Goal: Task Accomplishment & Management: Use online tool/utility

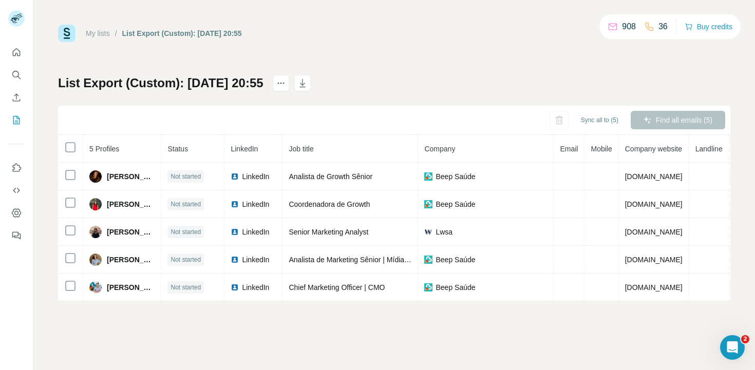
click at [640, 86] on div "List Export (Custom): 09/10/2025 20:55 Sync all to (5) Find all emails (5) 5 Pr…" at bounding box center [394, 188] width 672 height 226
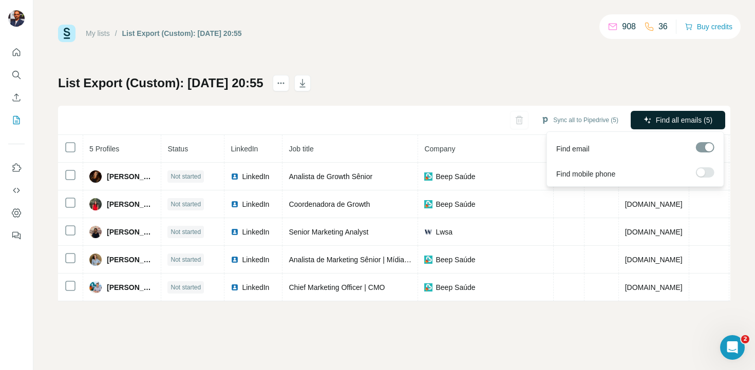
click at [672, 119] on span "Find all emails (5)" at bounding box center [684, 120] width 56 height 10
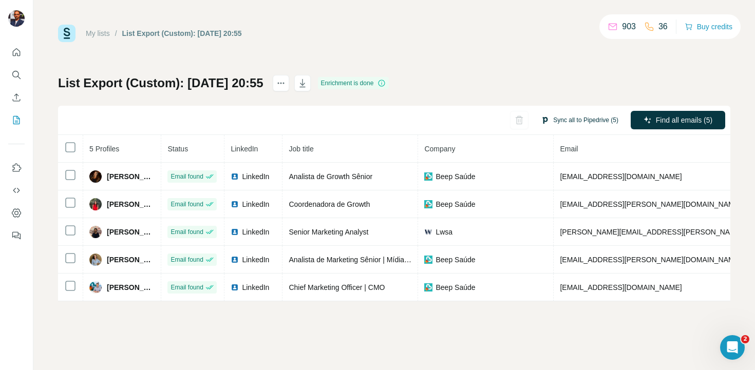
click at [574, 116] on button "Sync all to Pipedrive (5)" at bounding box center [579, 119] width 92 height 15
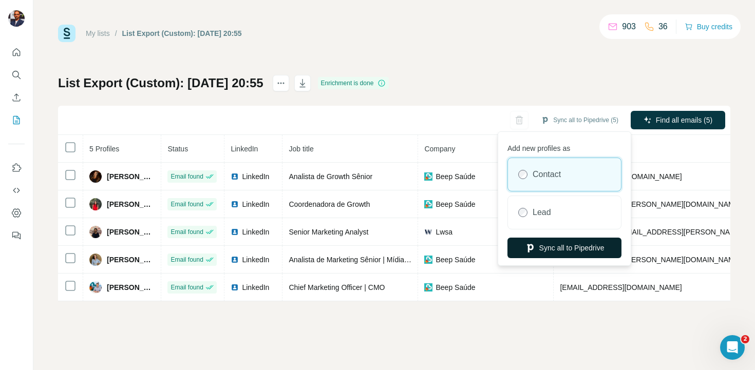
click at [580, 246] on button "Sync all to Pipedrive" at bounding box center [564, 248] width 114 height 21
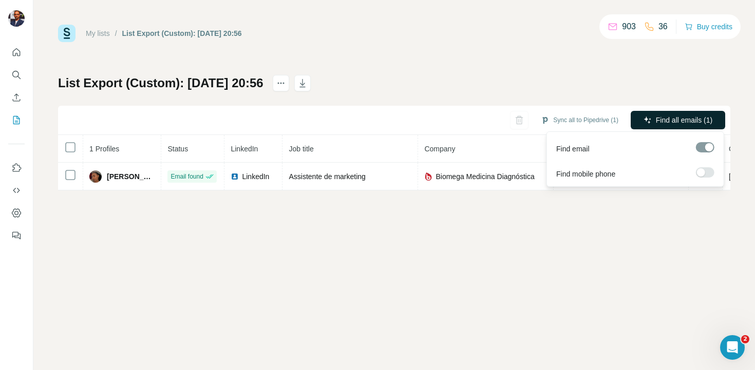
click at [682, 122] on span "Find all emails (1)" at bounding box center [684, 120] width 56 height 10
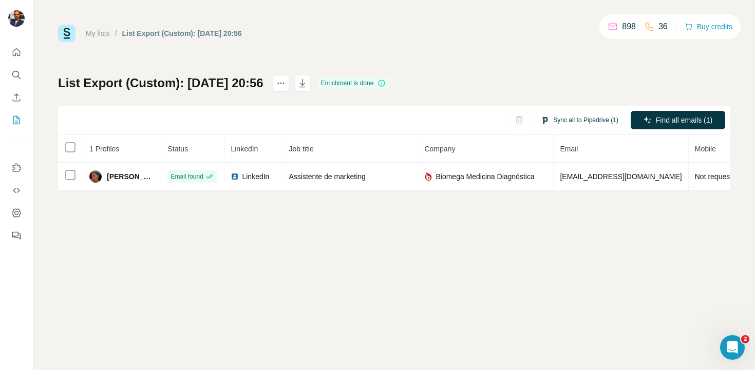
click at [591, 120] on button "Sync all to Pipedrive (1)" at bounding box center [579, 119] width 92 height 15
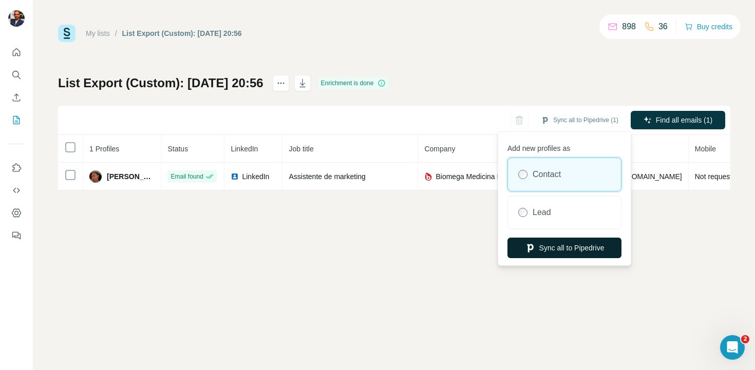
click at [580, 250] on button "Sync all to Pipedrive" at bounding box center [564, 248] width 114 height 21
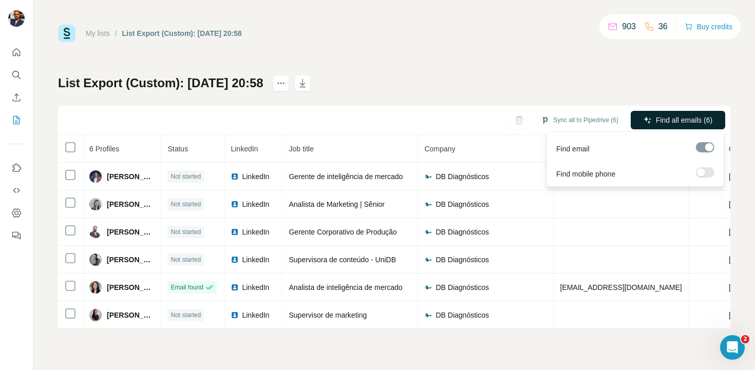
click at [659, 122] on span "Find all emails (6)" at bounding box center [684, 120] width 56 height 10
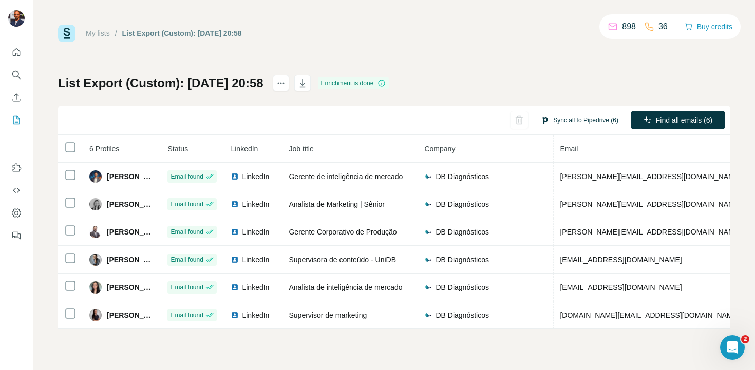
click at [576, 121] on button "Sync all to Pipedrive (6)" at bounding box center [579, 119] width 92 height 15
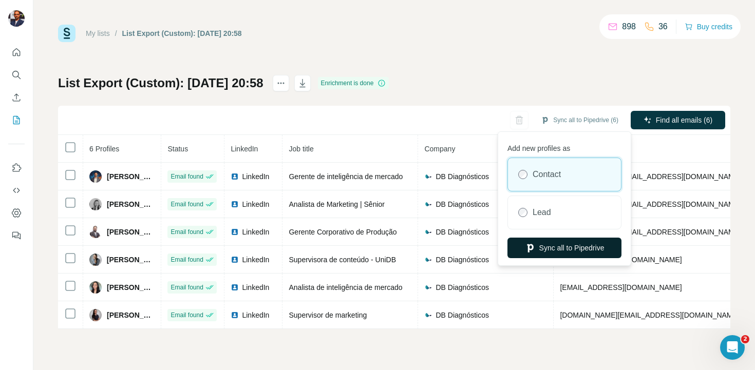
click at [580, 250] on button "Sync all to Pipedrive" at bounding box center [564, 248] width 114 height 21
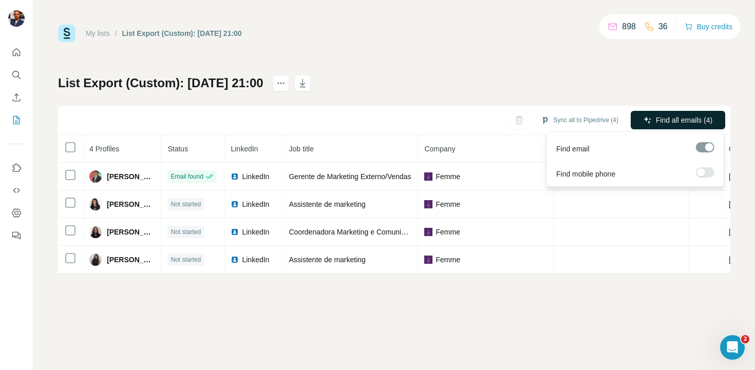
click at [675, 115] on span "Find all emails (4)" at bounding box center [684, 120] width 56 height 10
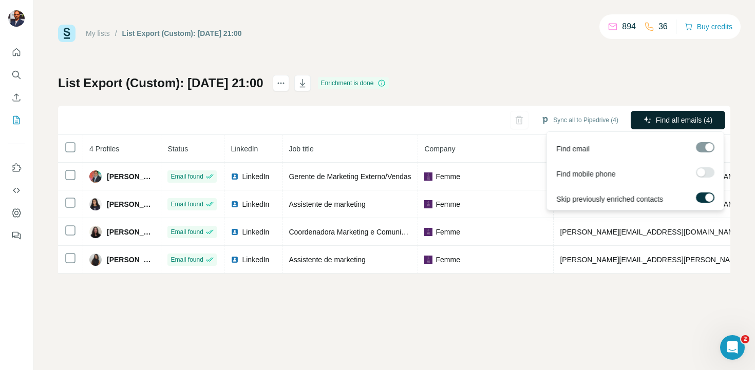
click at [661, 115] on span "Find all emails (4)" at bounding box center [684, 120] width 56 height 10
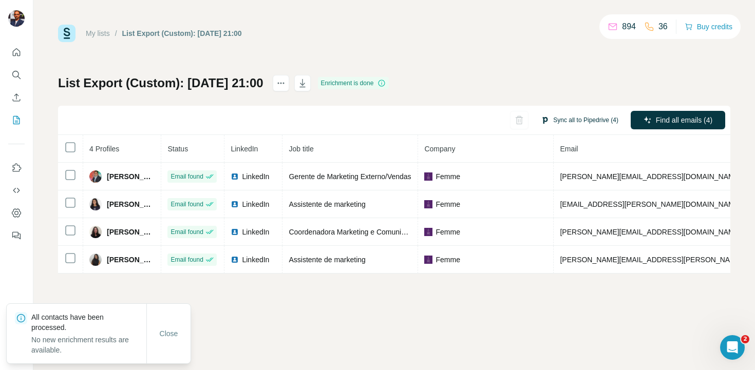
click at [598, 121] on button "Sync all to Pipedrive (4)" at bounding box center [579, 119] width 92 height 15
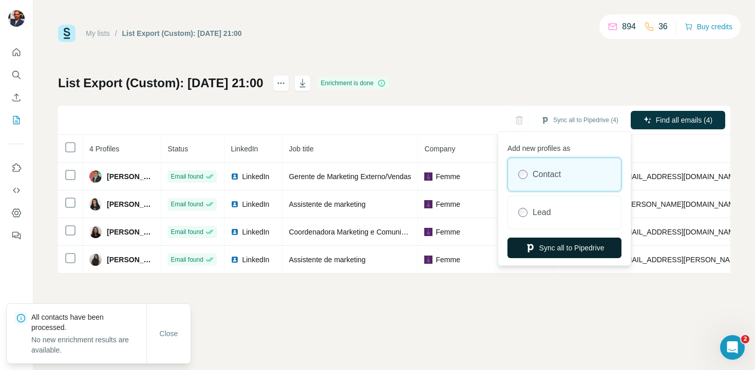
click at [571, 247] on button "Sync all to Pipedrive" at bounding box center [564, 248] width 114 height 21
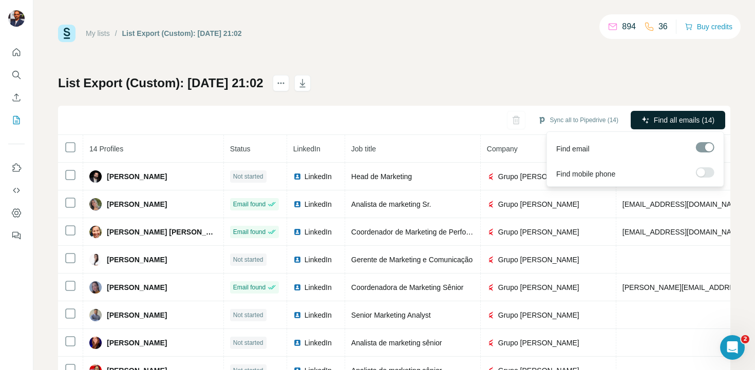
click at [650, 120] on button "Find all emails (14)" at bounding box center [678, 120] width 94 height 18
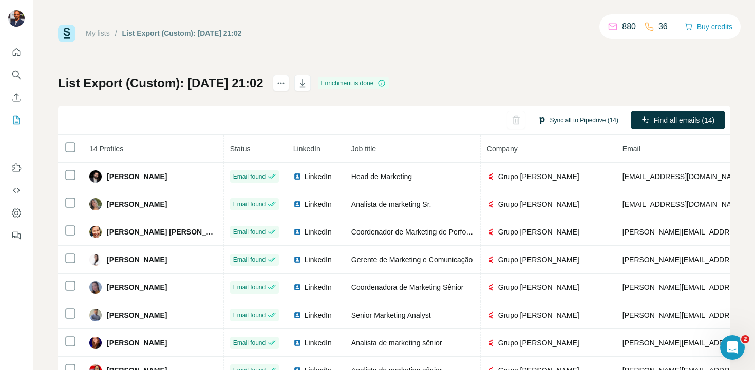
click at [575, 121] on button "Sync all to Pipedrive (14)" at bounding box center [577, 119] width 95 height 15
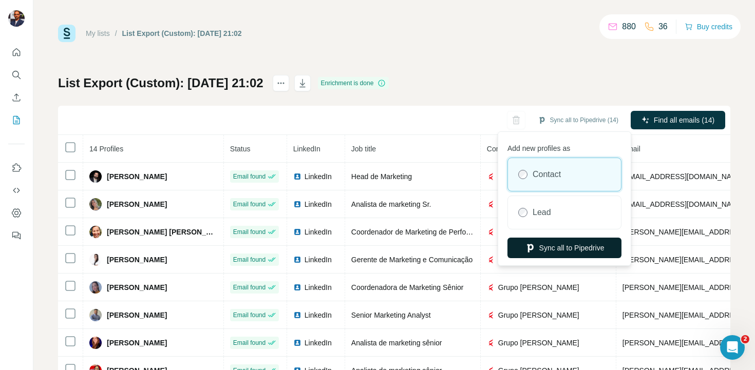
click at [579, 247] on button "Sync all to Pipedrive" at bounding box center [564, 248] width 114 height 21
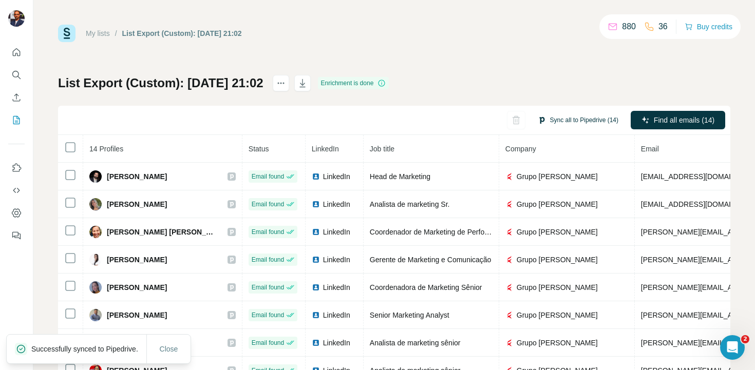
click at [580, 122] on button "Sync all to Pipedrive (14)" at bounding box center [577, 119] width 95 height 15
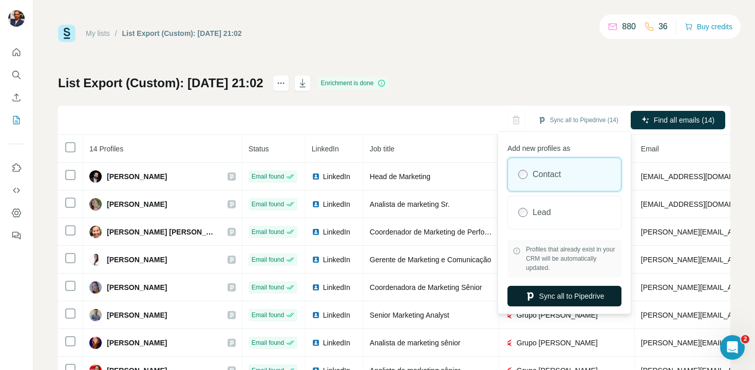
click at [570, 296] on button "Sync all to Pipedrive" at bounding box center [564, 296] width 114 height 21
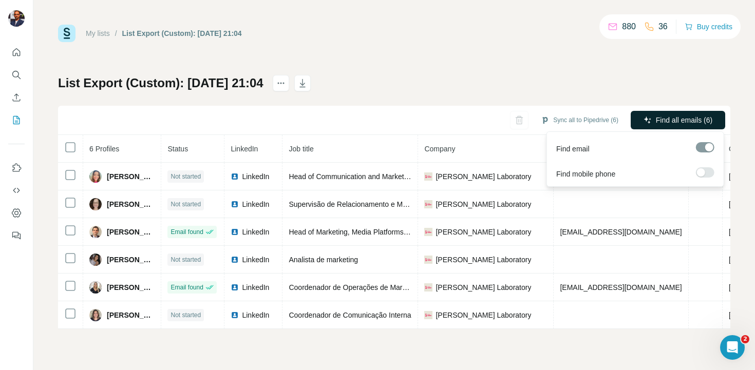
click at [682, 117] on span "Find all emails (6)" at bounding box center [684, 120] width 56 height 10
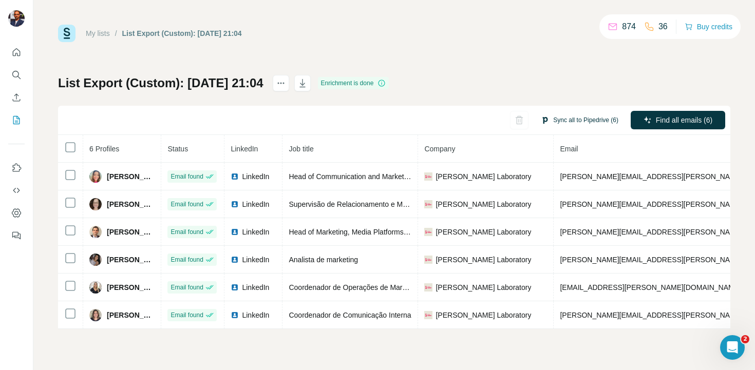
click at [589, 123] on button "Sync all to Pipedrive (6)" at bounding box center [579, 119] width 92 height 15
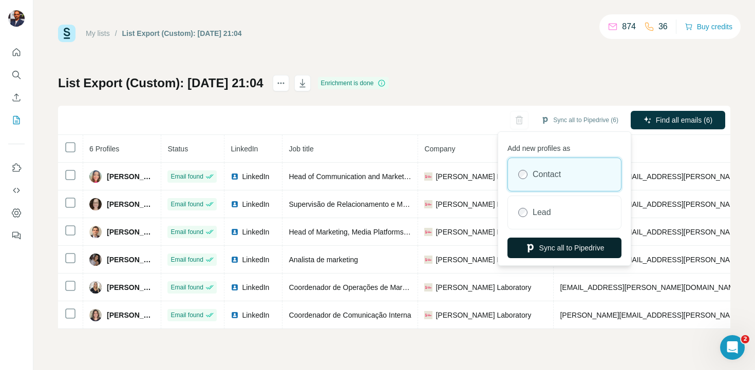
click at [575, 244] on button "Sync all to Pipedrive" at bounding box center [564, 248] width 114 height 21
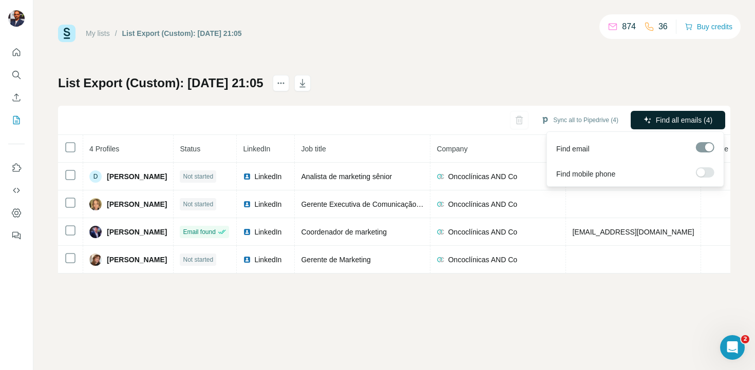
click at [661, 121] on span "Find all emails (4)" at bounding box center [684, 120] width 56 height 10
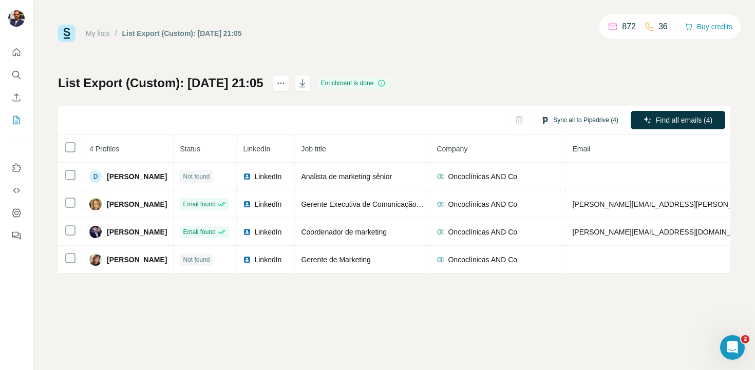
click at [587, 122] on button "Sync all to Pipedrive (4)" at bounding box center [579, 119] width 92 height 15
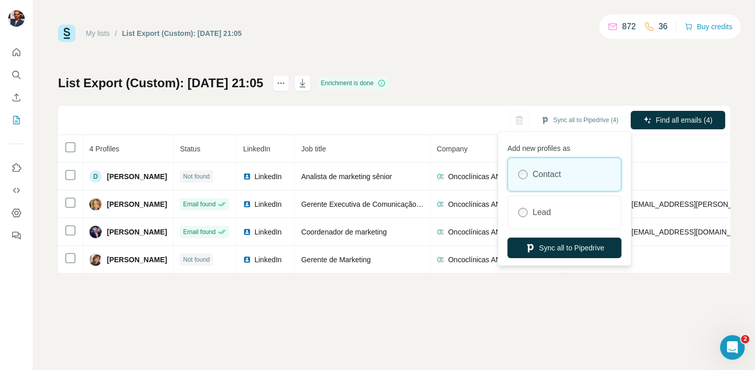
click at [539, 236] on div "Add new profiles as Contact Lead Sync all to Pipedrive" at bounding box center [564, 198] width 128 height 129
click at [540, 246] on button "Sync all to Pipedrive" at bounding box center [564, 248] width 114 height 21
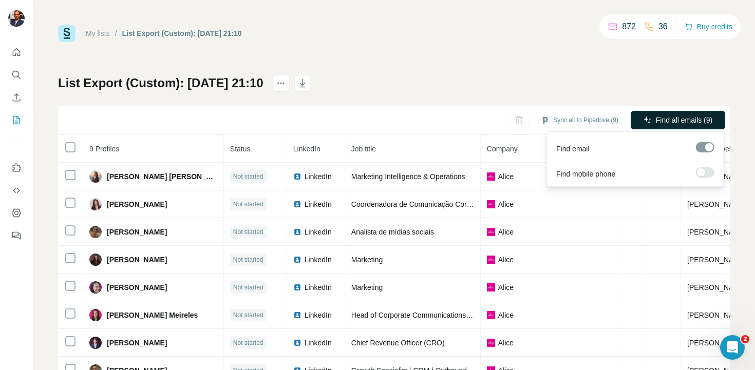
click at [660, 118] on span "Find all emails (9)" at bounding box center [684, 120] width 56 height 10
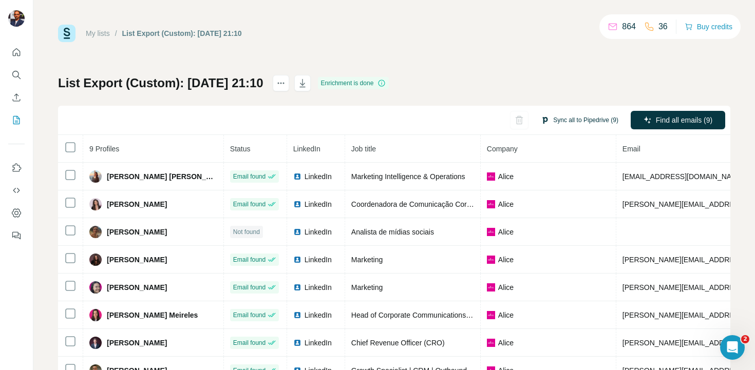
click at [592, 119] on button "Sync all to Pipedrive (9)" at bounding box center [579, 119] width 92 height 15
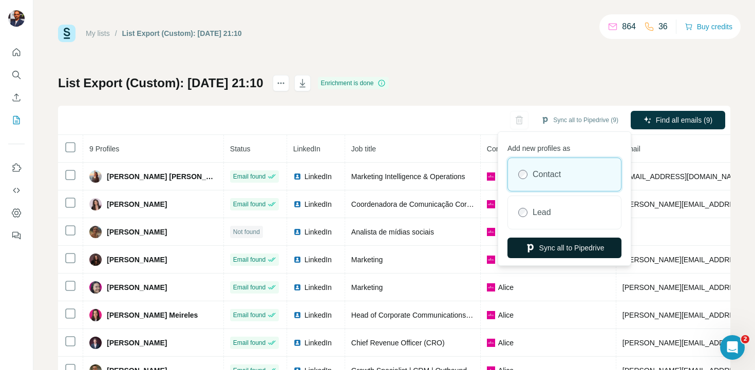
click at [566, 247] on button "Sync all to Pipedrive" at bounding box center [564, 248] width 114 height 21
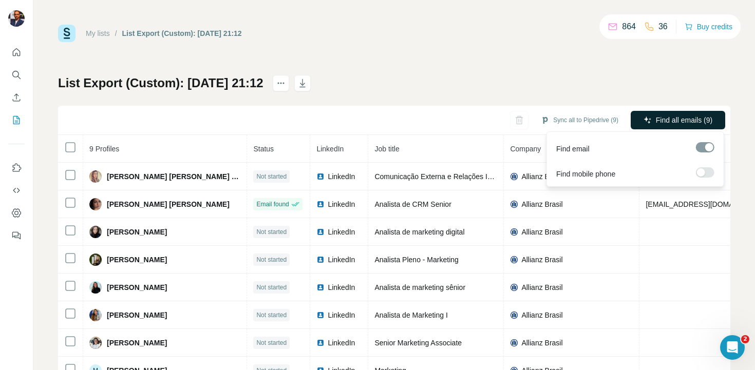
click at [658, 127] on button "Find all emails (9)" at bounding box center [678, 120] width 94 height 18
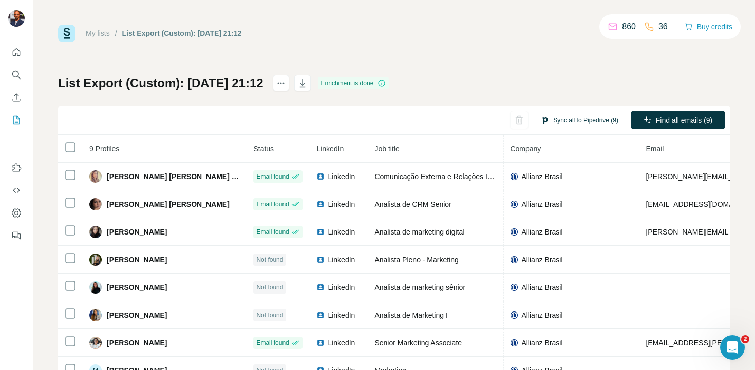
click at [582, 119] on button "Sync all to Pipedrive (9)" at bounding box center [579, 119] width 92 height 15
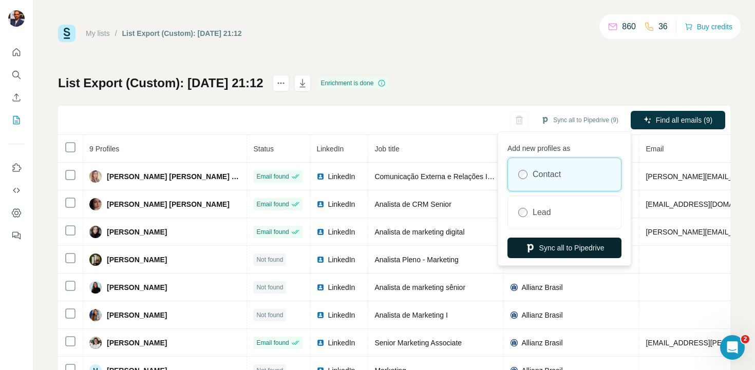
click at [565, 242] on button "Sync all to Pipedrive" at bounding box center [564, 248] width 114 height 21
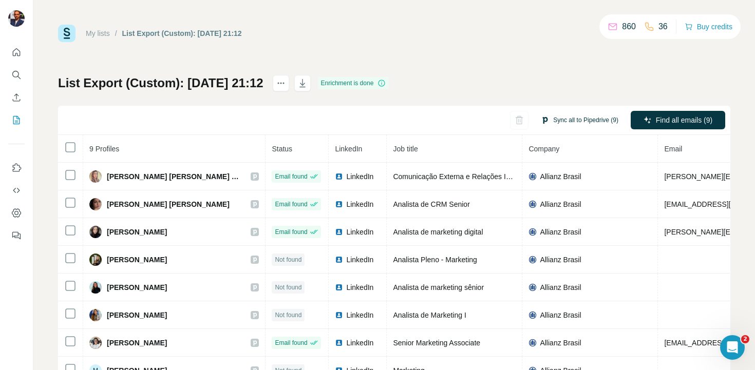
click at [595, 121] on button "Sync all to Pipedrive (9)" at bounding box center [579, 119] width 92 height 15
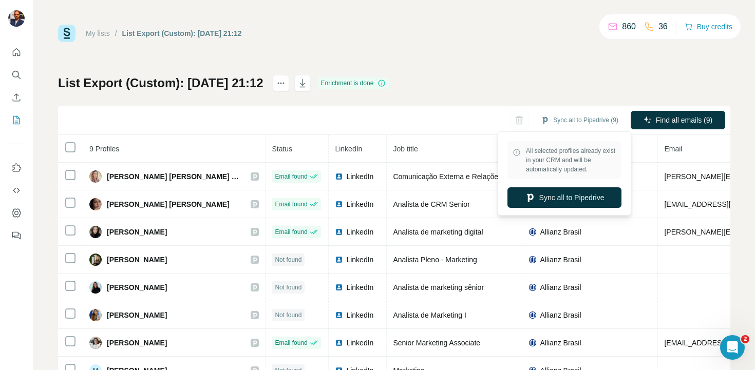
click at [473, 85] on div "List Export (Custom): 09/10/2025 21:12 Enrichment is done Sync all to Pipedrive…" at bounding box center [394, 240] width 672 height 331
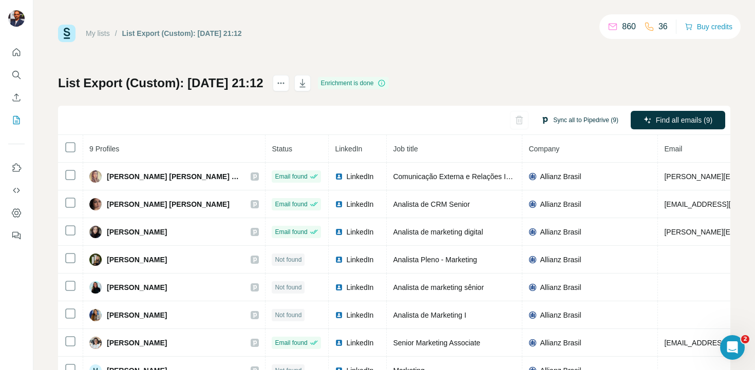
click at [555, 122] on button "Sync all to Pipedrive (9)" at bounding box center [579, 119] width 92 height 15
click at [508, 75] on div "List Export (Custom): 09/10/2025 21:12 Enrichment is done Sync all to Pipedrive…" at bounding box center [394, 240] width 672 height 331
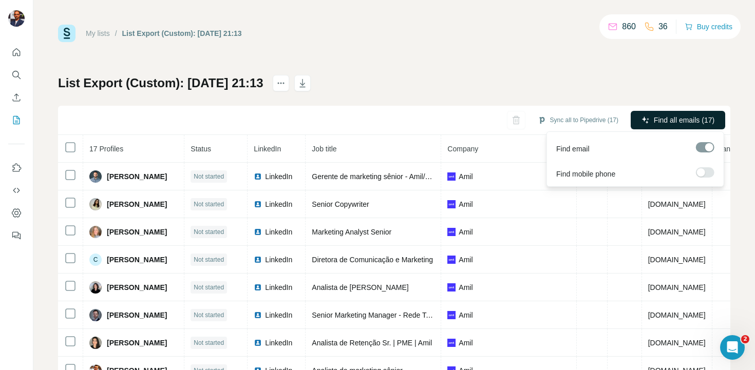
click at [652, 121] on button "Find all emails (17)" at bounding box center [678, 120] width 94 height 18
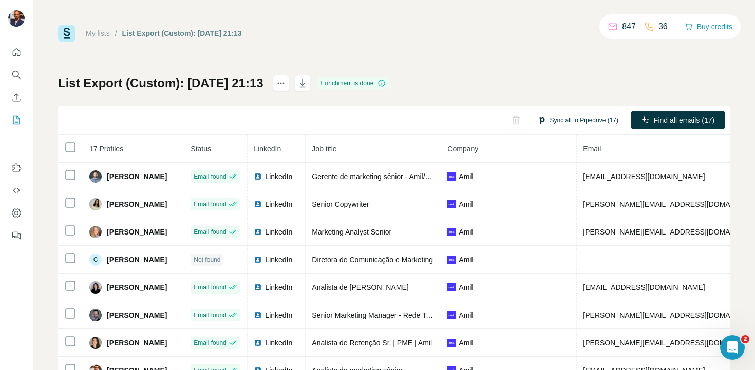
click at [576, 120] on button "Sync all to Pipedrive (17)" at bounding box center [577, 119] width 95 height 15
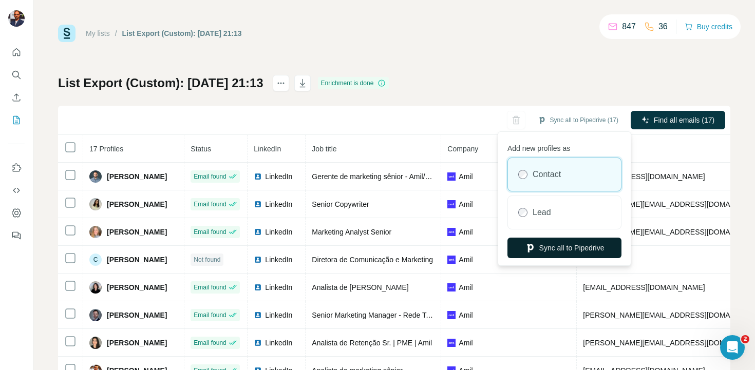
click at [569, 242] on button "Sync all to Pipedrive" at bounding box center [564, 248] width 114 height 21
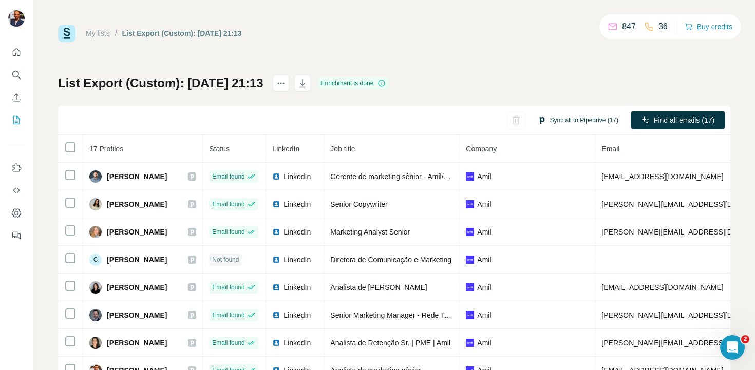
click at [569, 117] on button "Sync all to Pipedrive (17)" at bounding box center [577, 119] width 95 height 15
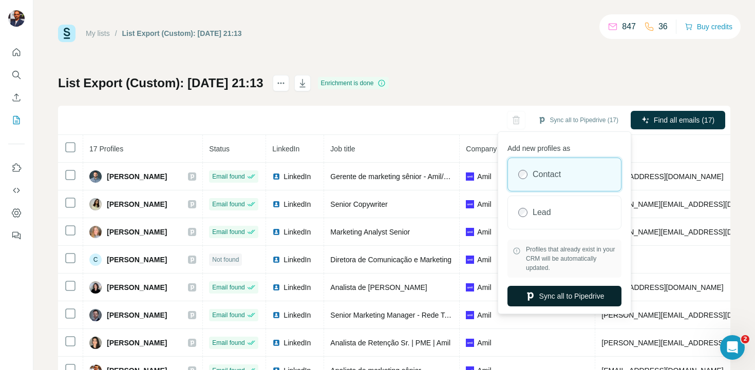
click at [566, 303] on button "Sync all to Pipedrive" at bounding box center [564, 296] width 114 height 21
